Goal: Task Accomplishment & Management: Manage account settings

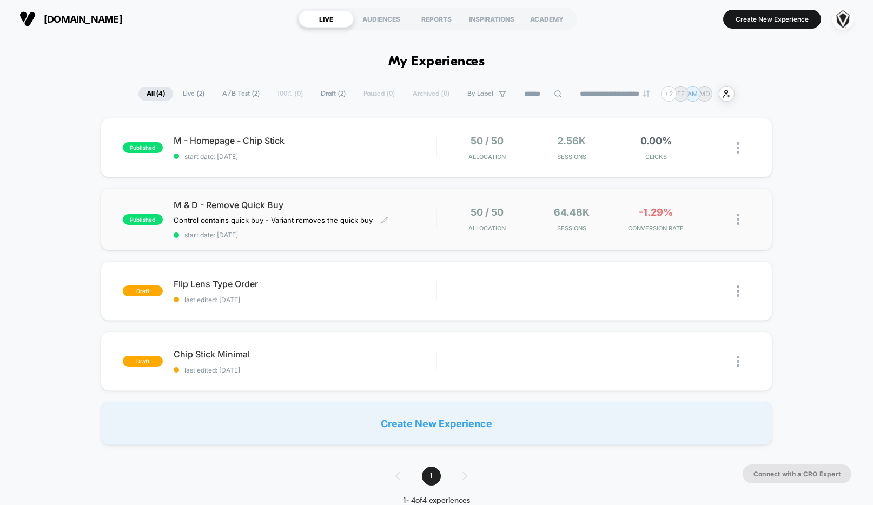
click at [410, 219] on div "M & D - Remove Quick Buy Control contains quick buy - Variant removes the quick…" at bounding box center [305, 219] width 263 height 39
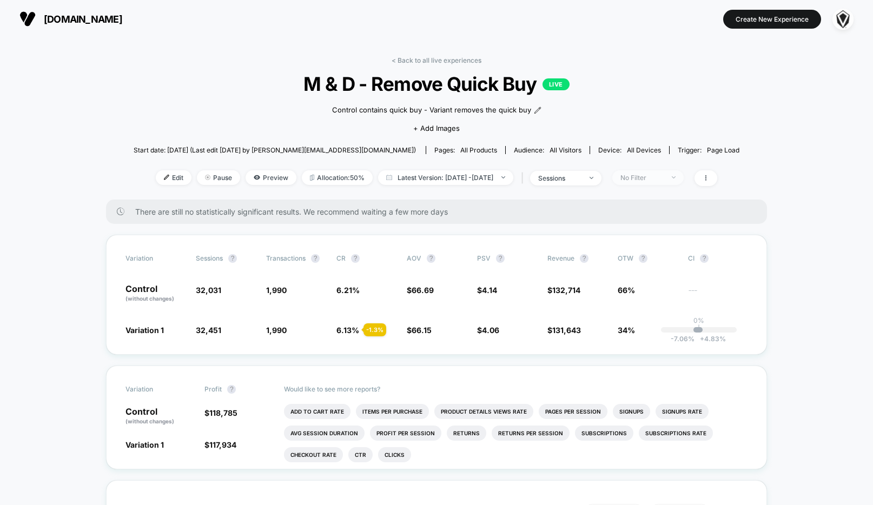
click at [663, 174] on div "No Filter" at bounding box center [641, 178] width 43 height 8
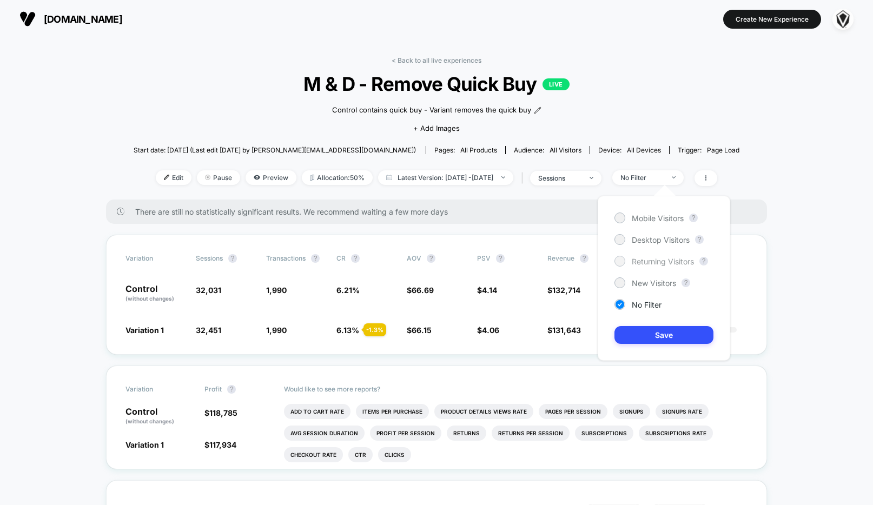
click at [621, 264] on div at bounding box center [619, 261] width 8 height 8
click at [632, 334] on button "Save" at bounding box center [663, 335] width 99 height 18
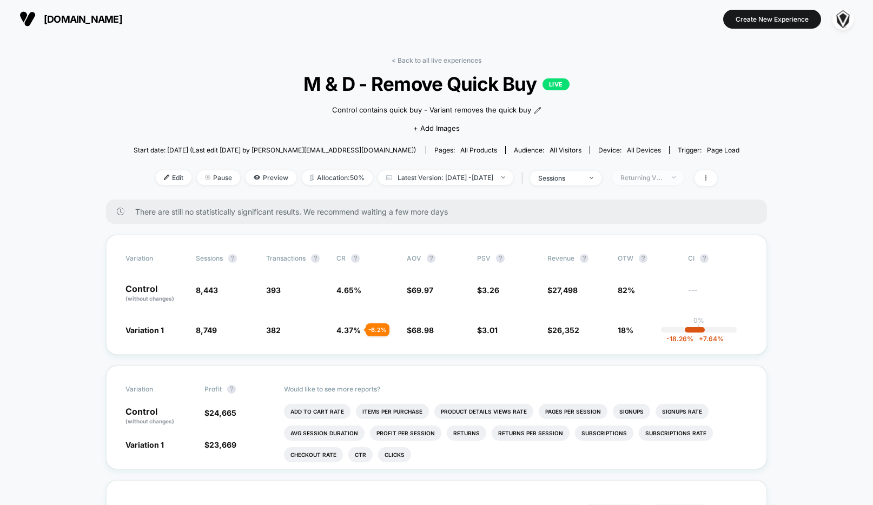
click at [647, 182] on span "Returning Visitors" at bounding box center [647, 177] width 71 height 15
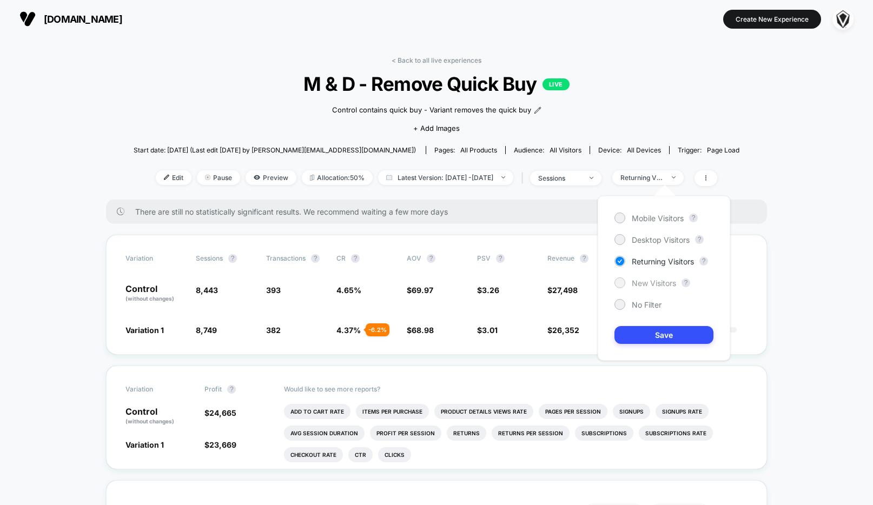
click at [620, 283] on div at bounding box center [619, 282] width 8 height 8
click at [649, 329] on button "Save" at bounding box center [663, 335] width 99 height 18
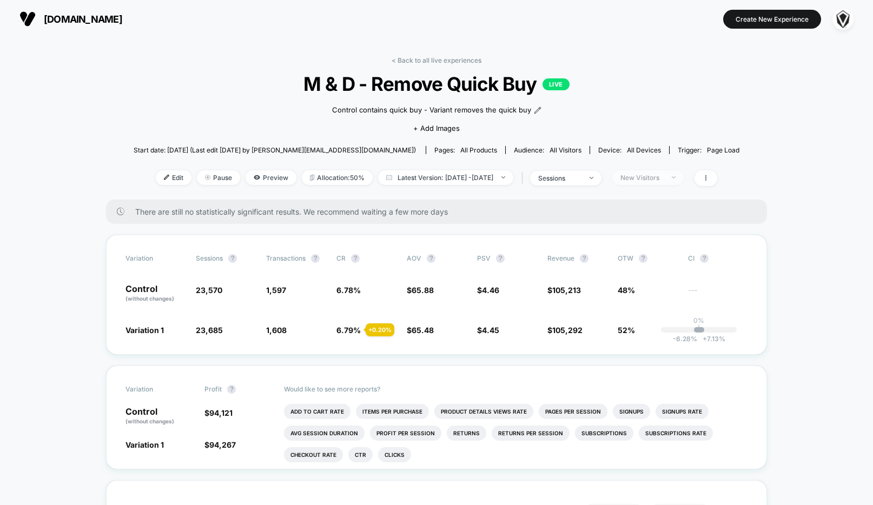
click at [656, 178] on div "New Visitors" at bounding box center [641, 178] width 43 height 8
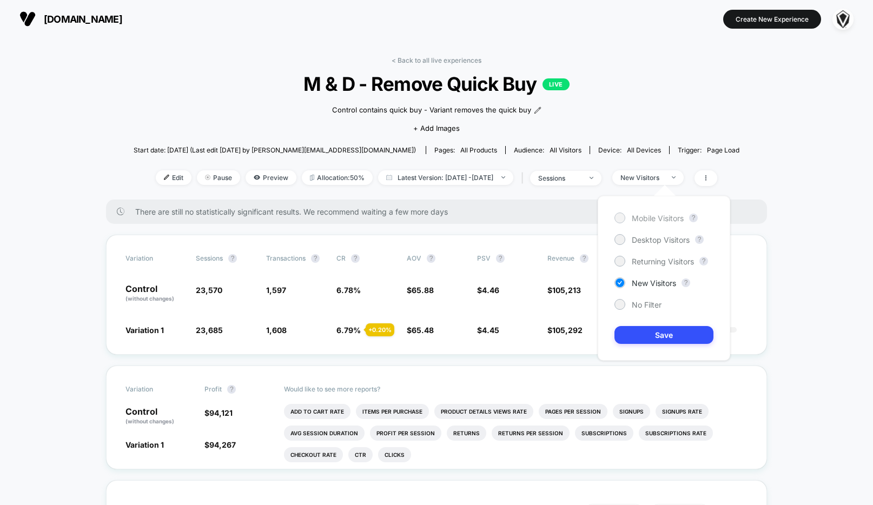
click at [642, 222] on div "Mobile Visitors" at bounding box center [648, 218] width 69 height 11
click at [647, 331] on button "Save" at bounding box center [663, 335] width 99 height 18
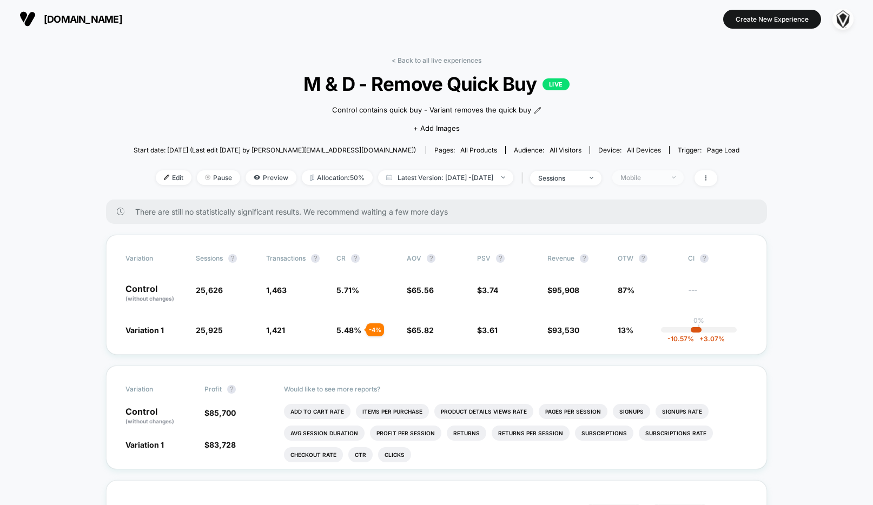
click at [659, 178] on div "Mobile" at bounding box center [641, 178] width 43 height 8
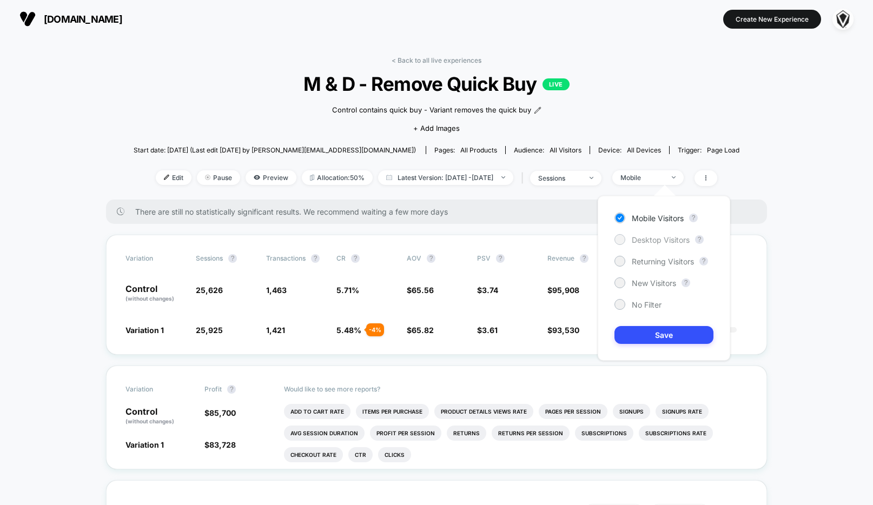
click at [658, 244] on div "Desktop Visitors" at bounding box center [651, 239] width 75 height 11
click at [651, 331] on button "Save" at bounding box center [663, 335] width 99 height 18
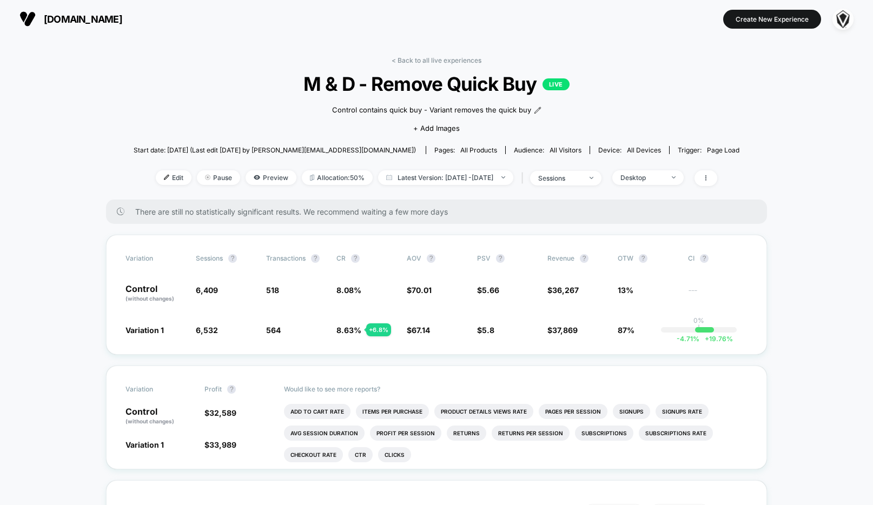
scroll to position [1, 0]
click at [663, 176] on div "Desktop" at bounding box center [641, 177] width 43 height 8
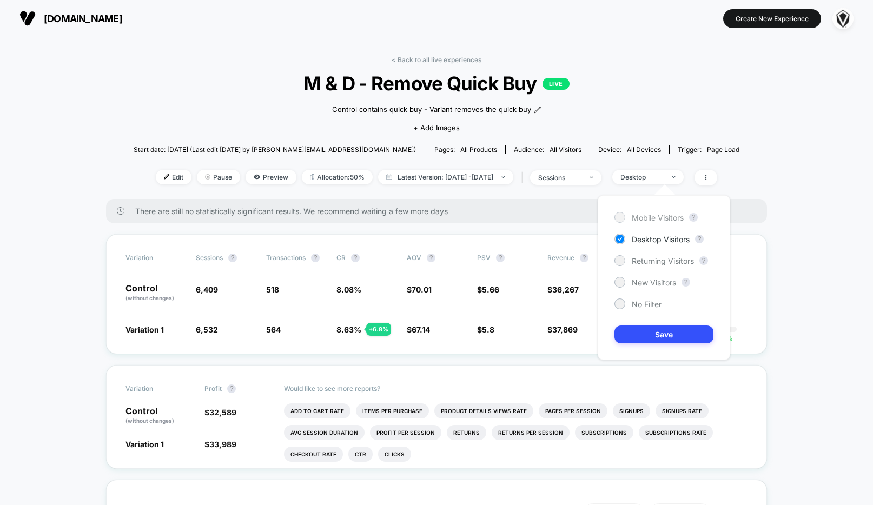
click at [671, 218] on span "Mobile Visitors" at bounding box center [658, 217] width 52 height 9
click at [655, 340] on button "Save" at bounding box center [663, 335] width 99 height 18
